Goal: Navigation & Orientation: Find specific page/section

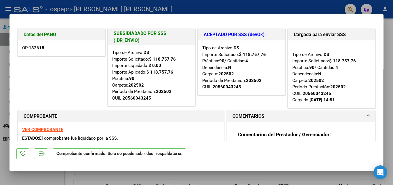
click at [0, 59] on div at bounding box center [196, 92] width 393 height 185
type input "$ 0,00"
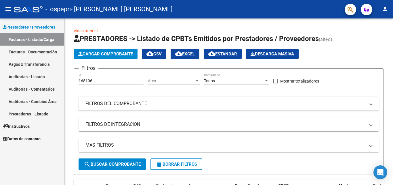
click at [22, 88] on link "Auditorías - Comentarios" at bounding box center [32, 89] width 64 height 12
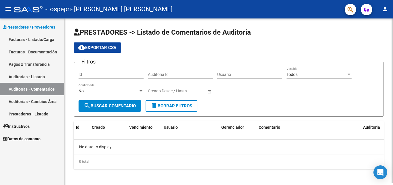
click at [386, 82] on div "PRESTADORES -> Listado de Comentarios de Auditoria cloud_download Exportar CSV …" at bounding box center [230, 102] width 330 height 168
click at [20, 53] on link "Facturas - Documentación" at bounding box center [32, 52] width 64 height 12
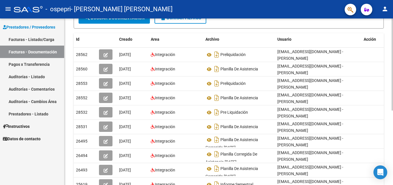
scroll to position [134, 0]
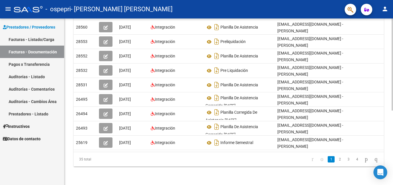
click at [393, 184] on html "menu - ospepri - [PERSON_NAME] [PERSON_NAME] person Prestadores / Proveedores F…" at bounding box center [196, 92] width 393 height 185
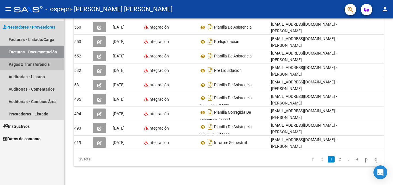
click at [41, 65] on link "Pagos x Transferencia" at bounding box center [32, 64] width 64 height 12
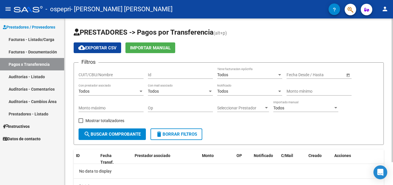
click at [378, 120] on div "PRESTADORES -> Pagos por Transferencia (alt+p) cloud_download Exportar CSV Impo…" at bounding box center [230, 114] width 330 height 193
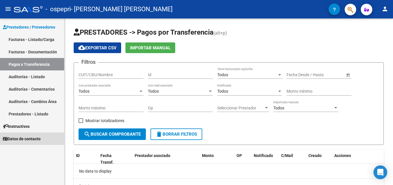
click at [31, 137] on span "Datos de contacto" at bounding box center [22, 138] width 38 height 6
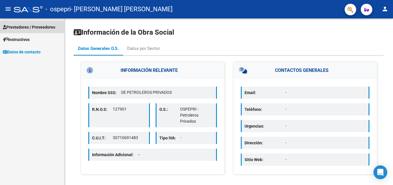
click at [33, 26] on span "Prestadores / Proveedores" at bounding box center [29, 27] width 52 height 6
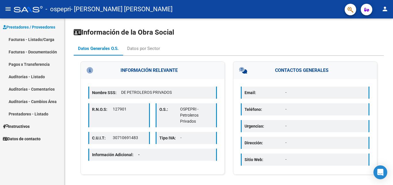
click at [8, 53] on link "Facturas - Documentación" at bounding box center [32, 52] width 64 height 12
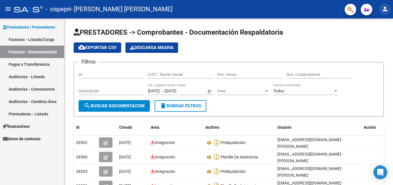
click at [387, 10] on mat-icon "person" at bounding box center [385, 8] width 7 height 7
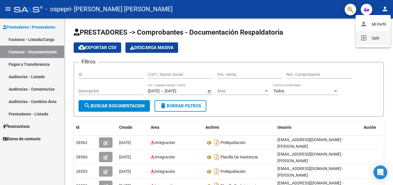
click at [381, 37] on button "exit_to_app Salir" at bounding box center [373, 38] width 35 height 14
